Goal: Task Accomplishment & Management: Complete application form

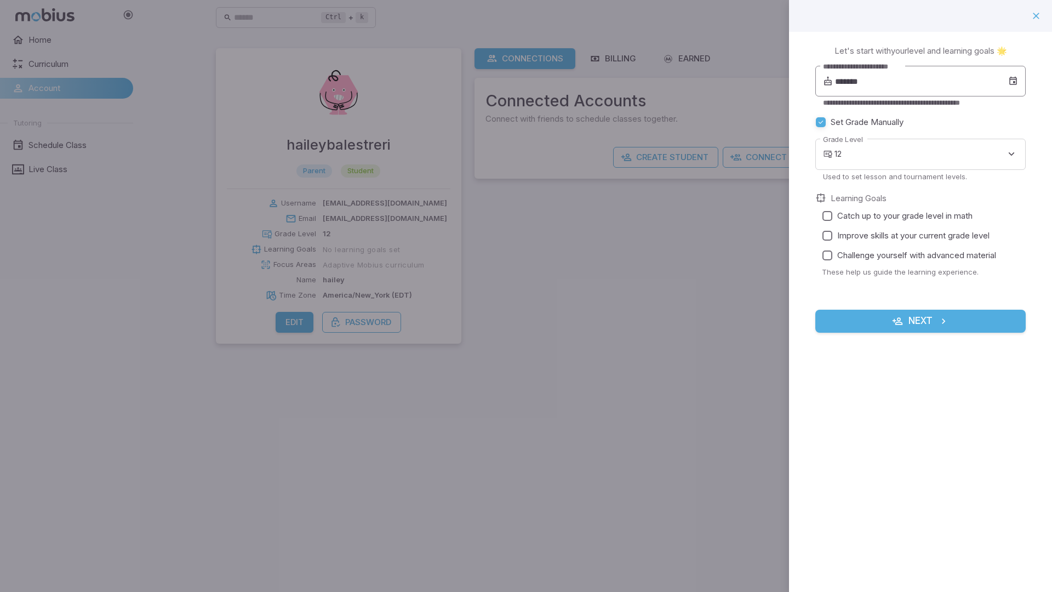
click at [868, 84] on input "*******" at bounding box center [921, 81] width 173 height 31
click at [981, 111] on icon at bounding box center [986, 111] width 11 height 11
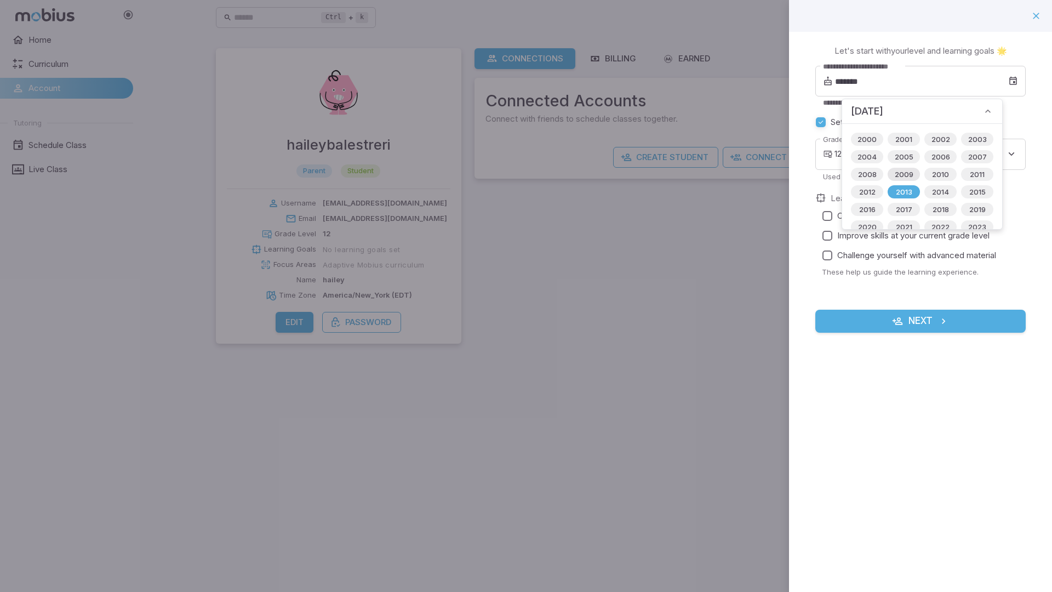
click at [904, 173] on span "2009" at bounding box center [905, 174] width 32 height 11
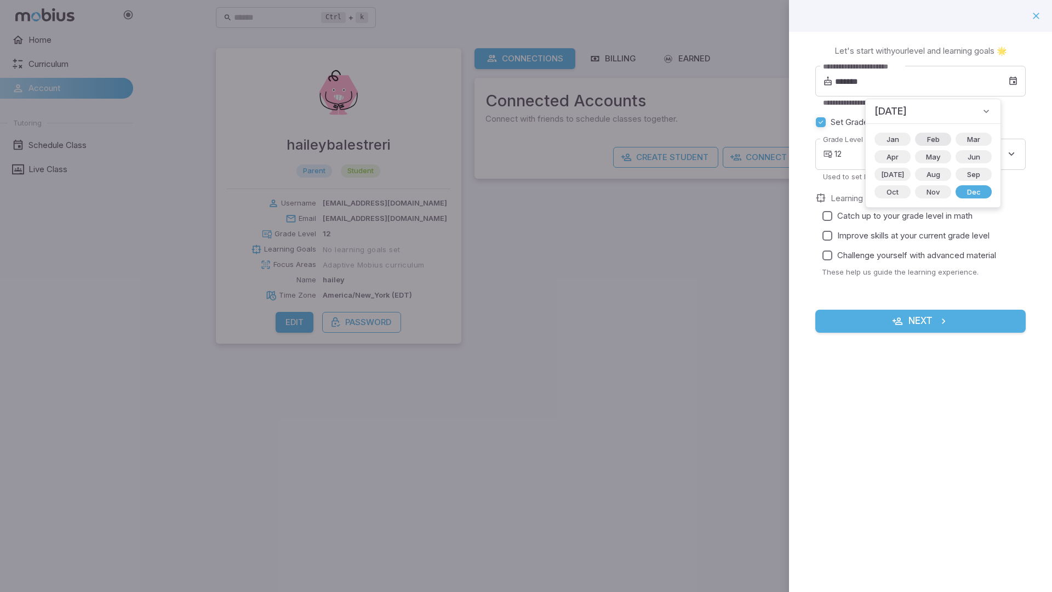
click at [921, 141] on span "Feb" at bounding box center [934, 139] width 26 height 11
type input "*******"
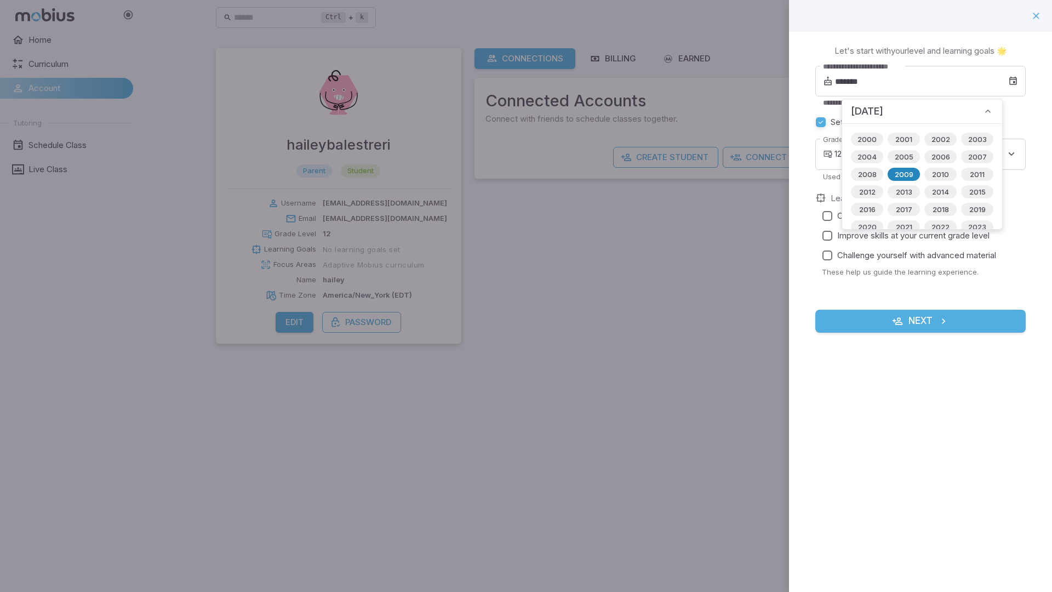
click at [898, 173] on span "2009" at bounding box center [905, 174] width 32 height 11
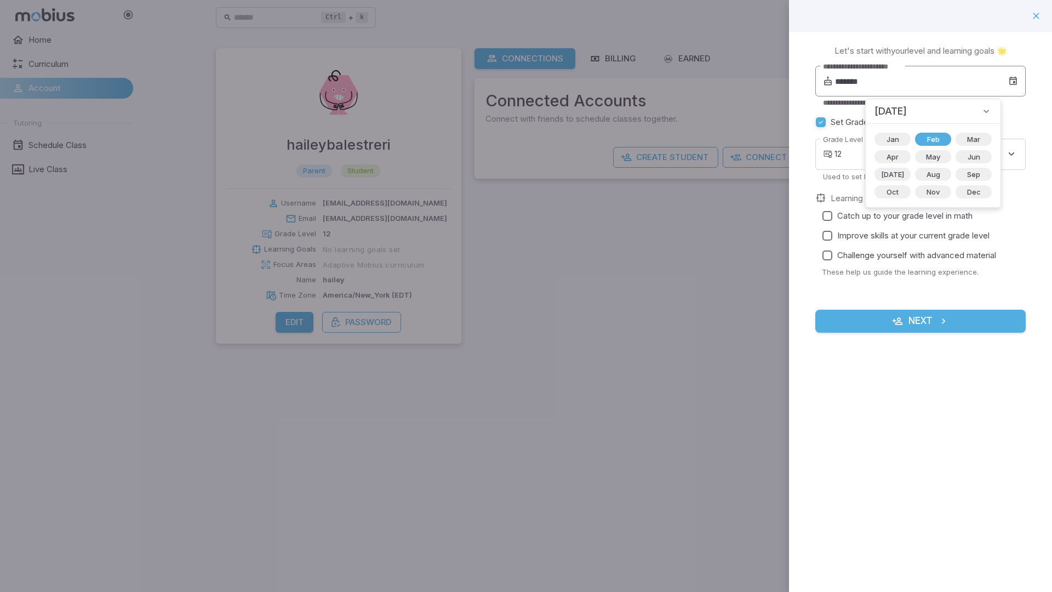
click at [1009, 84] on icon at bounding box center [1014, 81] width 10 height 11
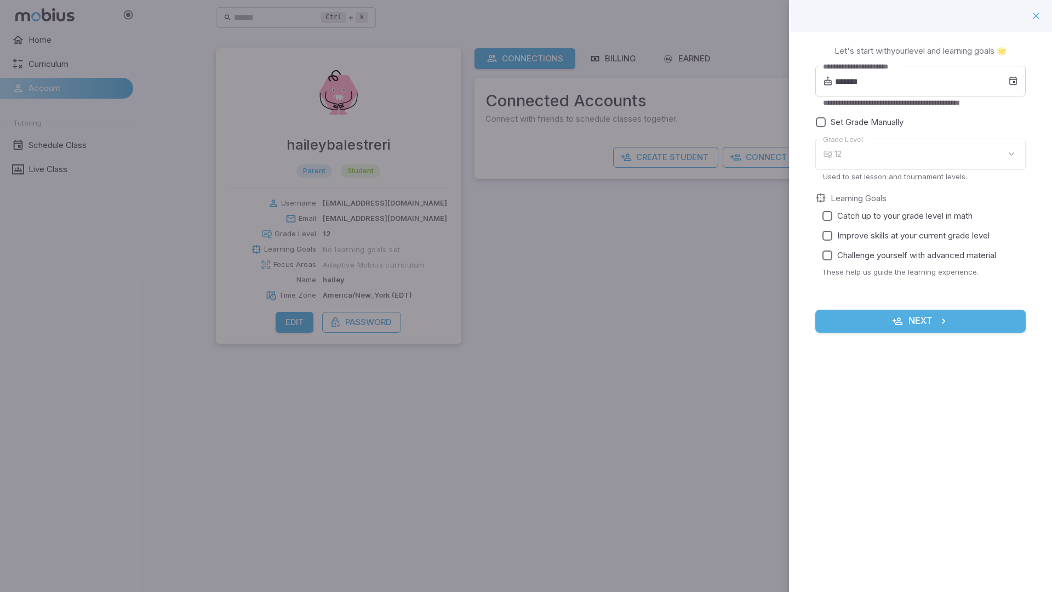
type input "**"
click at [866, 161] on body "**********" at bounding box center [526, 296] width 1052 height 592
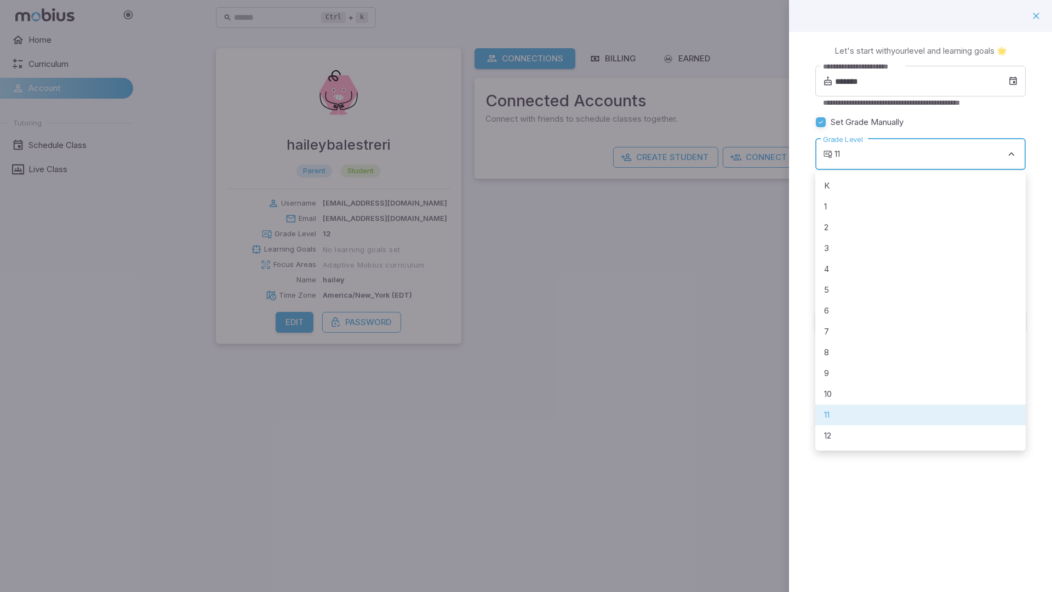
click at [866, 161] on div at bounding box center [526, 296] width 1052 height 592
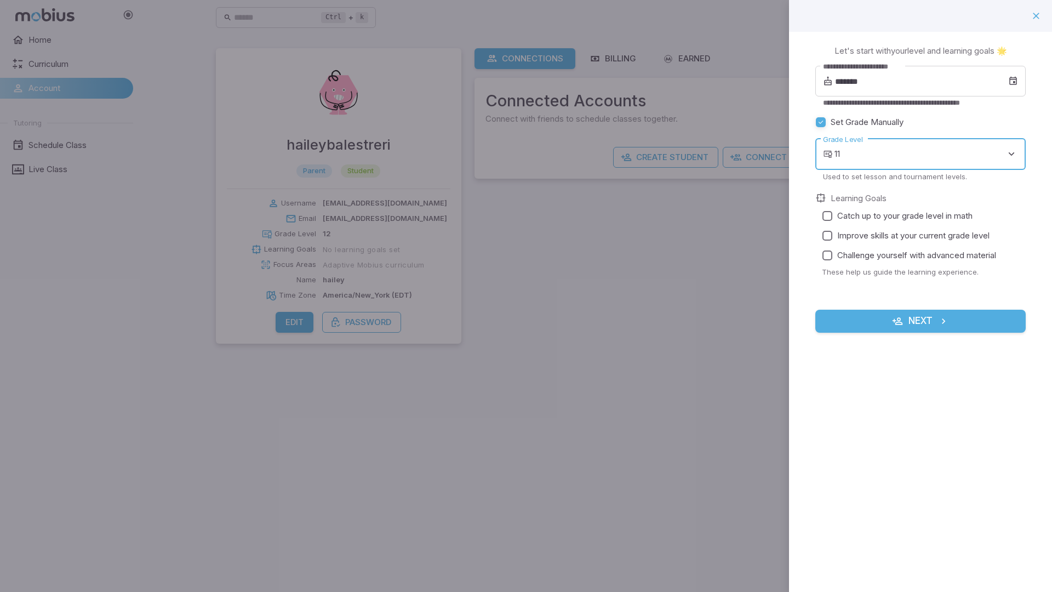
click at [892, 214] on span "Catch up to your grade level in math" at bounding box center [905, 216] width 135 height 12
click at [899, 328] on button "Next" at bounding box center [921, 321] width 210 height 23
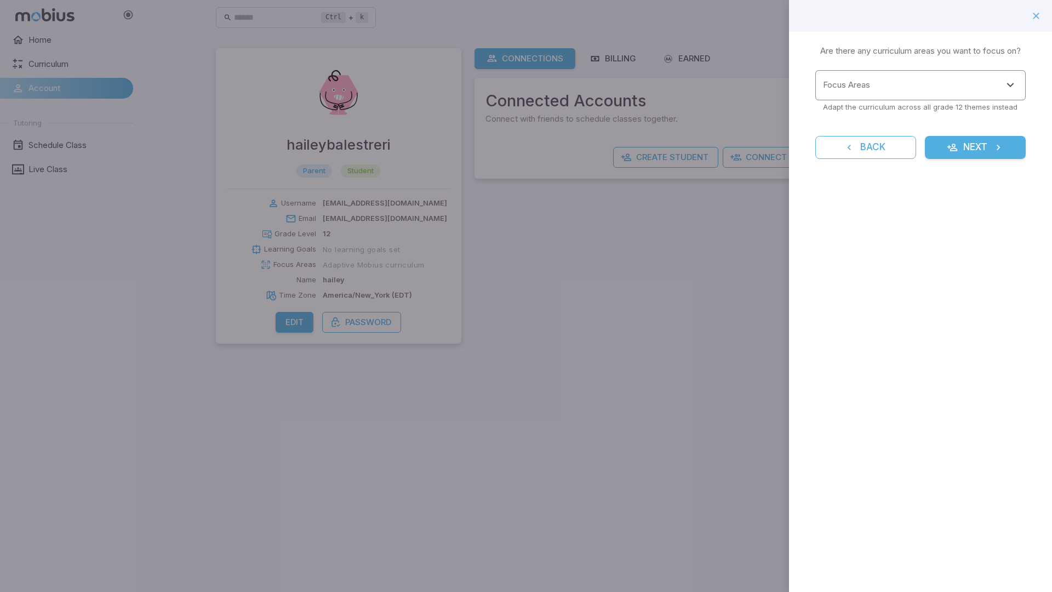
click at [898, 81] on input "Focus Areas" at bounding box center [913, 85] width 184 height 20
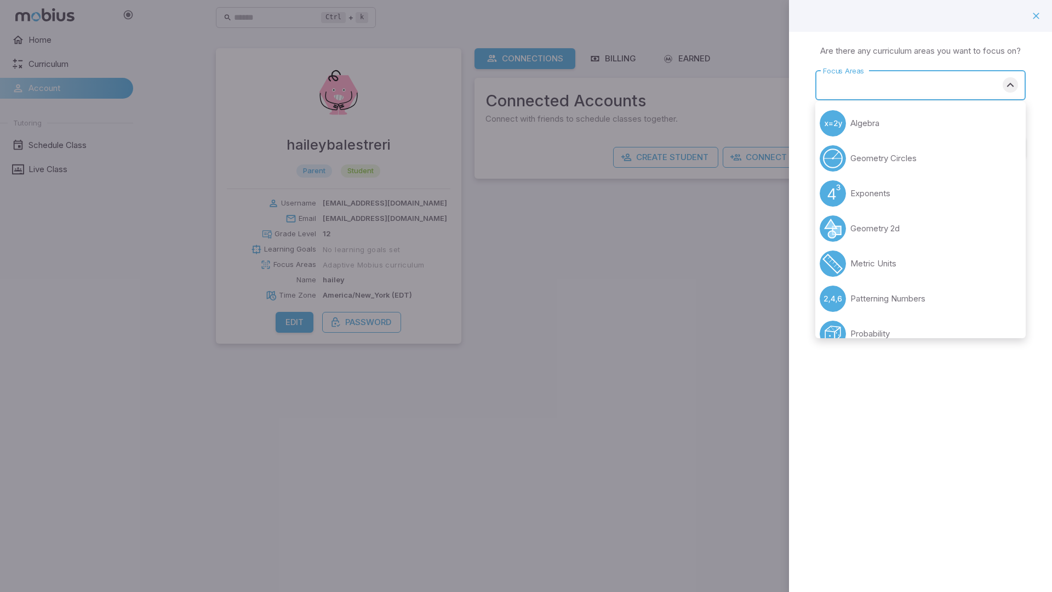
click at [1008, 85] on icon "Close" at bounding box center [1010, 84] width 13 height 13
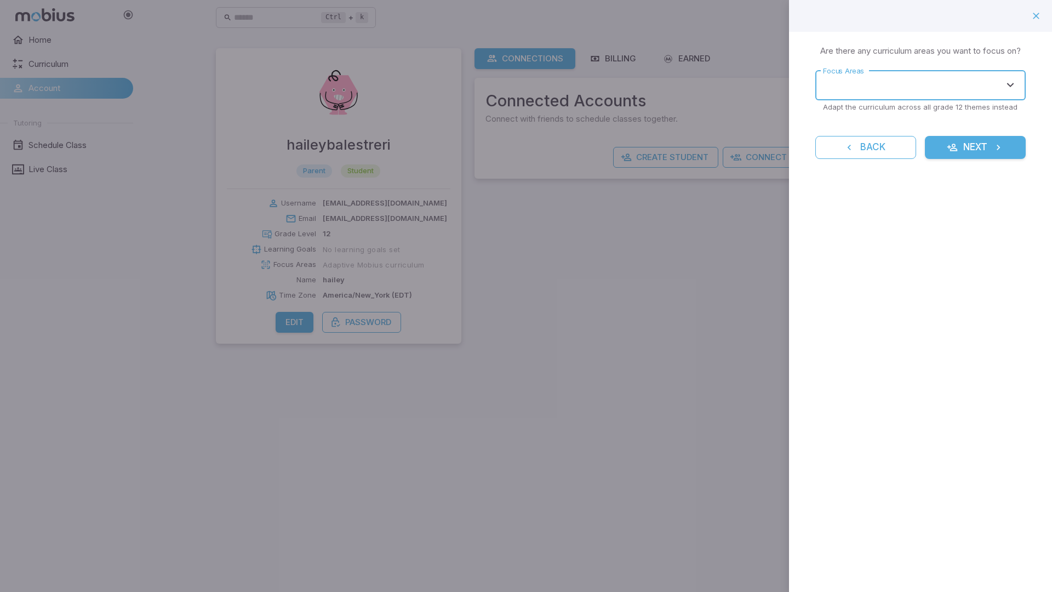
click at [996, 137] on button "Next" at bounding box center [975, 147] width 101 height 23
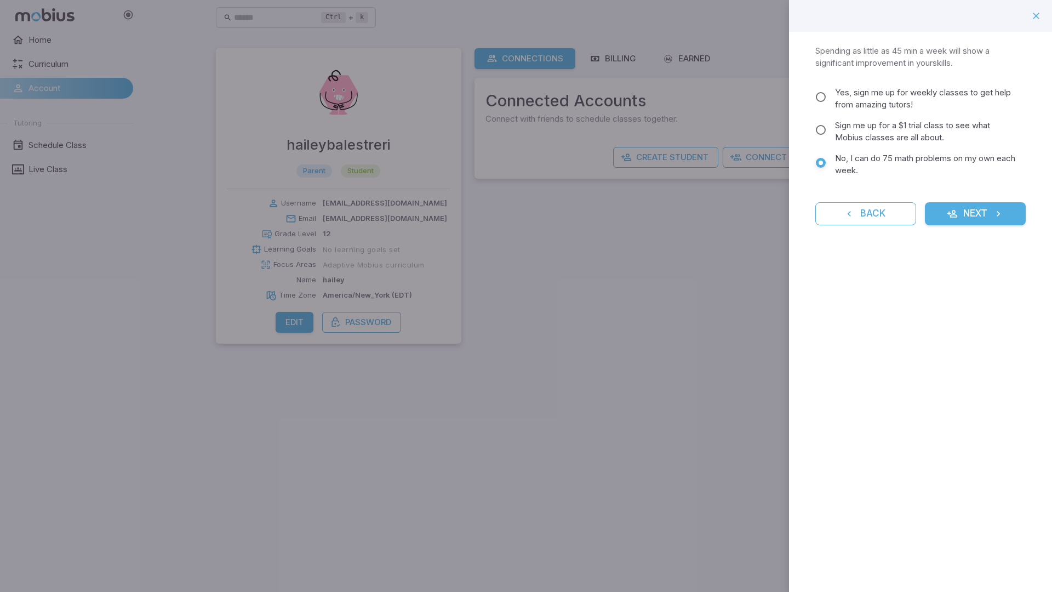
click at [965, 212] on button "Next" at bounding box center [975, 213] width 101 height 23
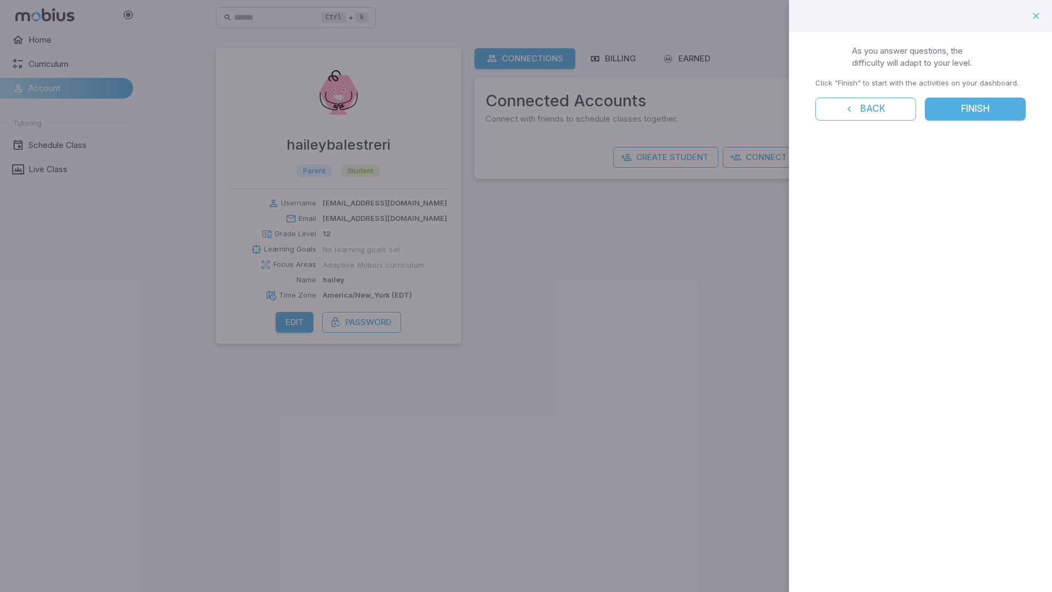
click at [943, 109] on button "Finish" at bounding box center [975, 109] width 101 height 23
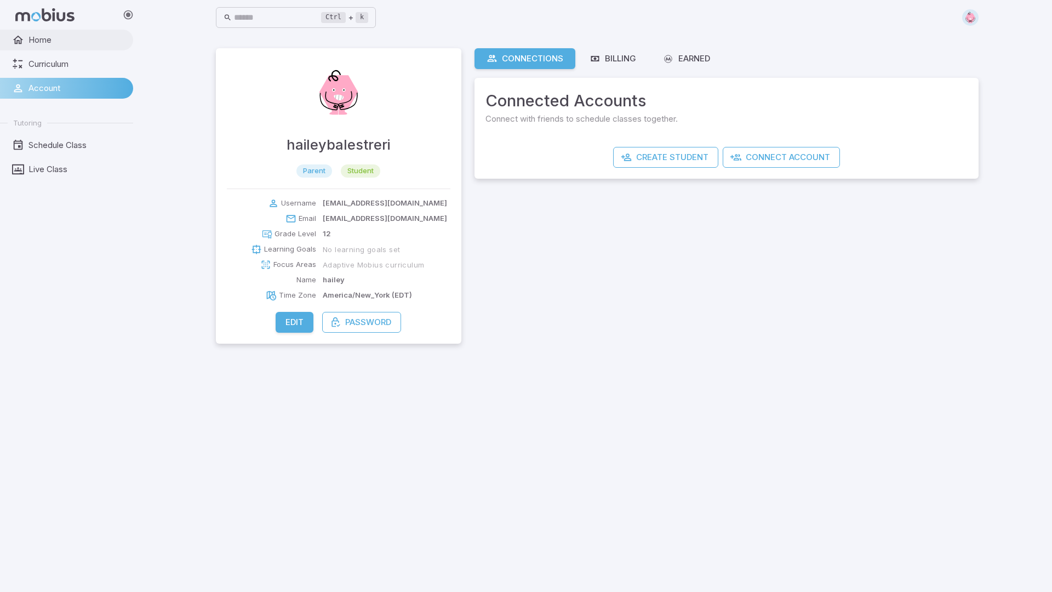
click at [41, 36] on span "Home" at bounding box center [77, 40] width 97 height 12
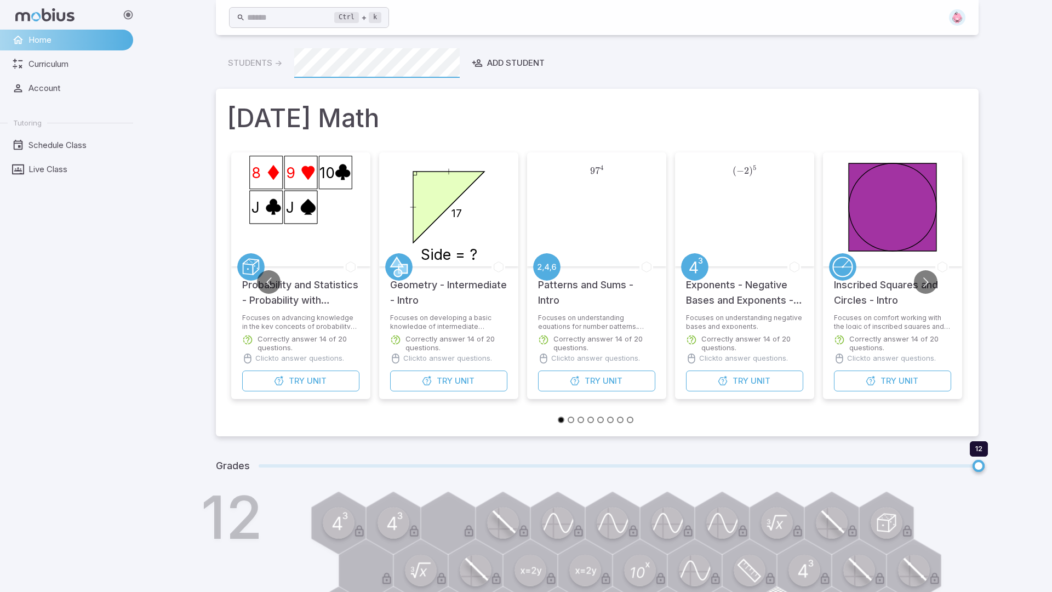
scroll to position [169, 0]
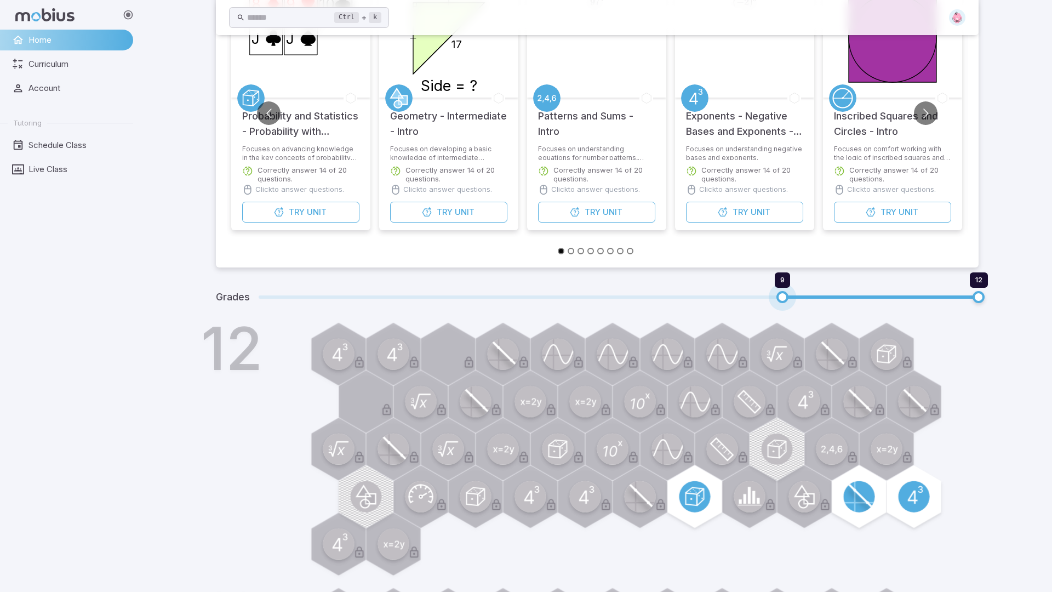
type input "*"
drag, startPoint x: 981, startPoint y: 294, endPoint x: 740, endPoint y: 291, distance: 241.2
click at [740, 291] on span "9 12" at bounding box center [619, 297] width 720 height 14
type input "**"
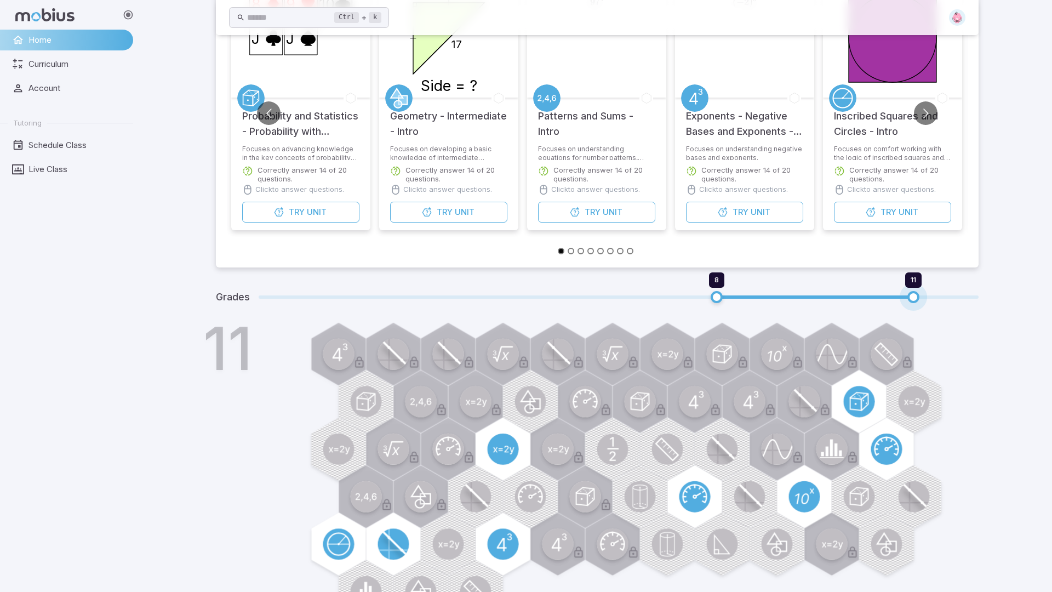
drag, startPoint x: 980, startPoint y: 296, endPoint x: 885, endPoint y: 291, distance: 95.0
click at [885, 291] on span "8 11" at bounding box center [619, 297] width 720 height 14
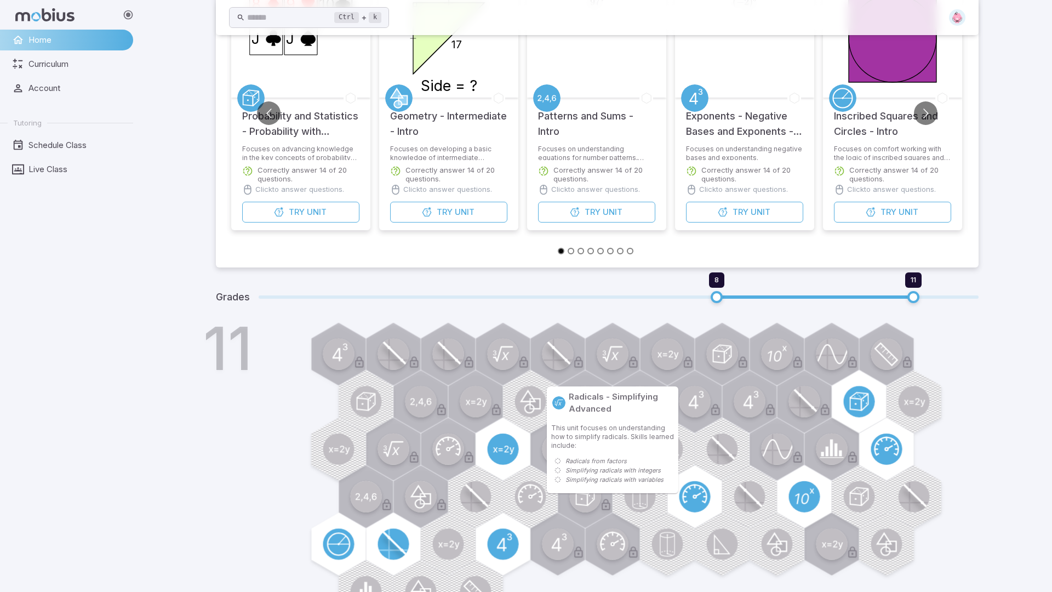
scroll to position [0, 0]
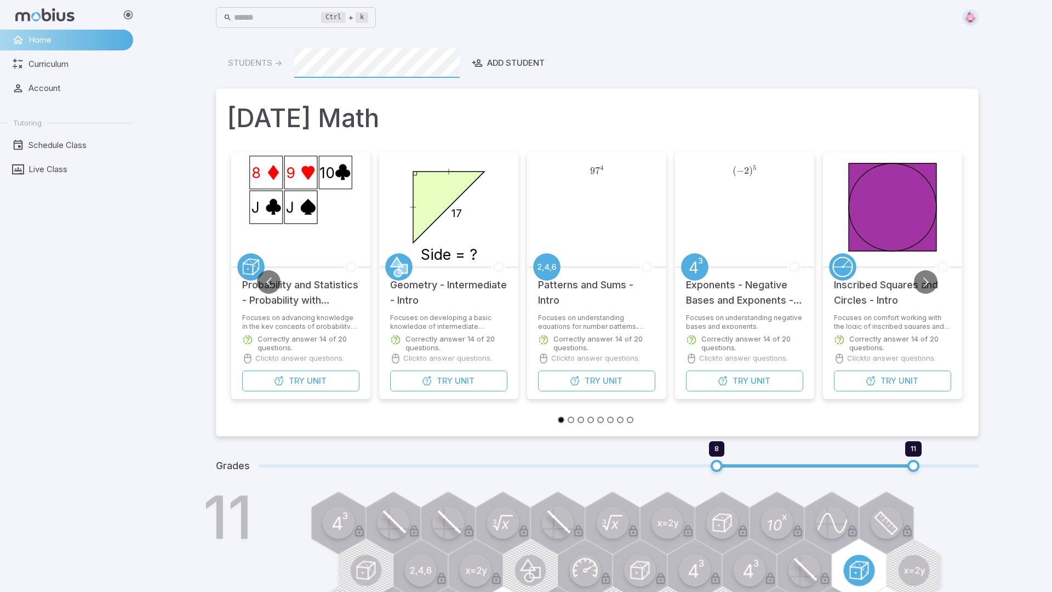
click at [291, 234] on icon "8 9 10 J J" at bounding box center [301, 207] width 110 height 110
click at [300, 382] on span "Try" at bounding box center [297, 381] width 16 height 12
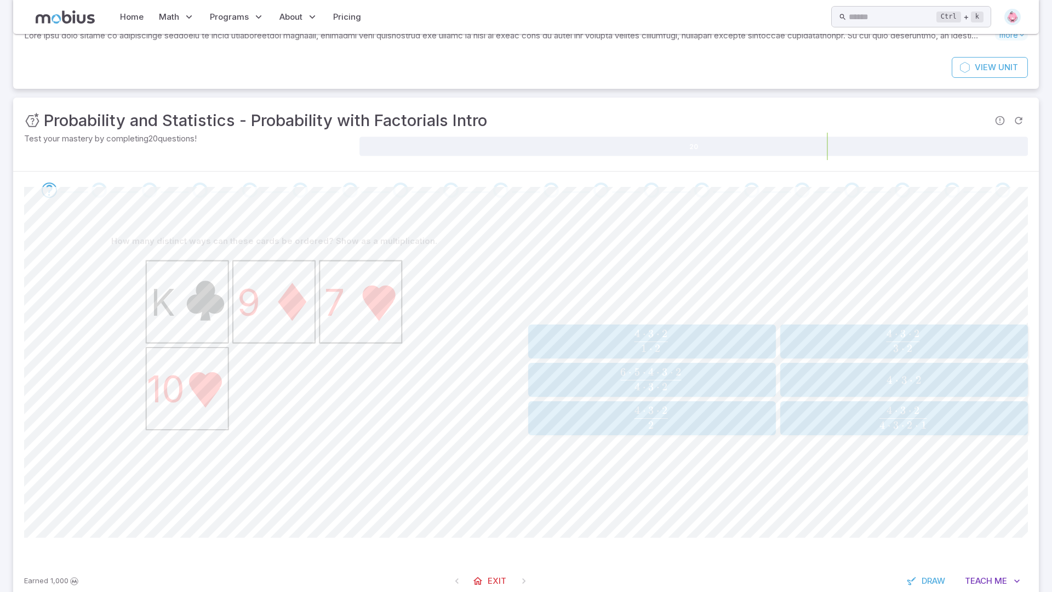
scroll to position [103, 0]
